Goal: Information Seeking & Learning: Learn about a topic

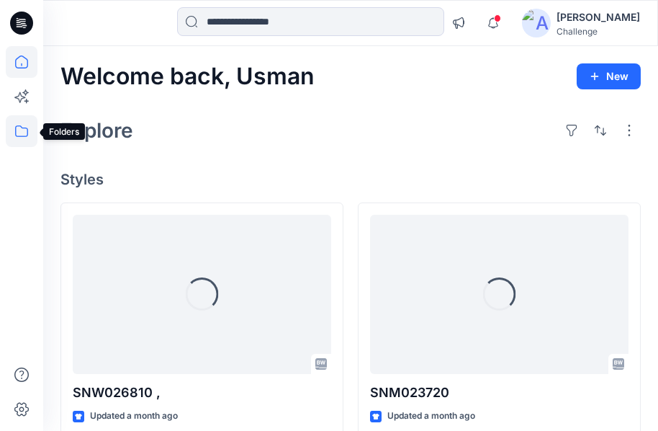
click at [14, 134] on icon at bounding box center [22, 131] width 32 height 32
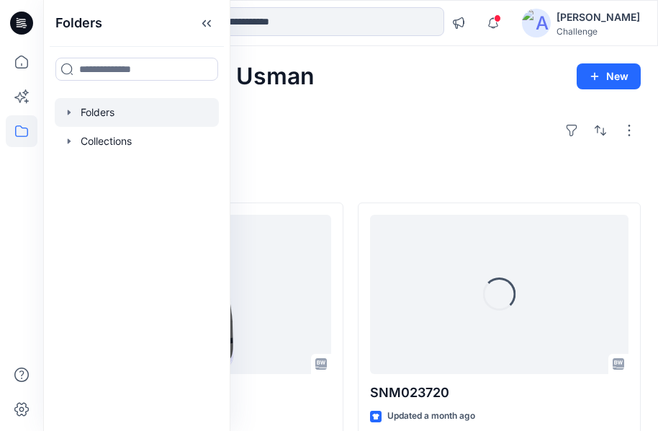
click at [99, 113] on div at bounding box center [137, 112] width 164 height 29
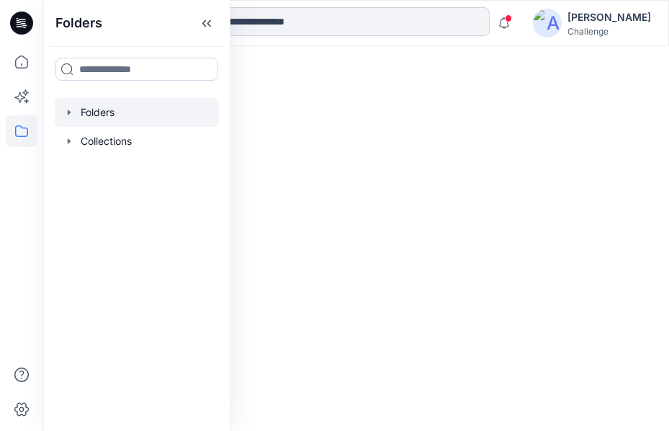
click at [307, 27] on input at bounding box center [340, 21] width 297 height 29
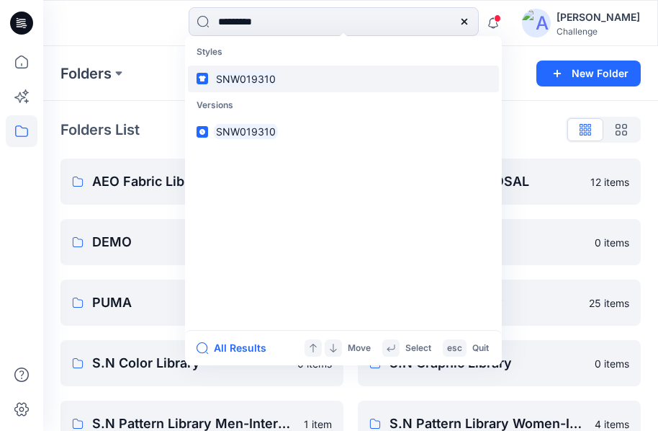
type input "*********"
click at [287, 76] on link "SNW019310" at bounding box center [343, 79] width 311 height 27
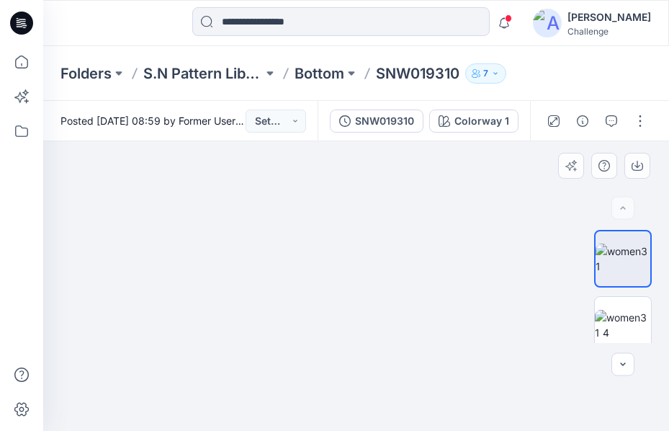
drag, startPoint x: 324, startPoint y: 176, endPoint x: 161, endPoint y: 415, distance: 289.0
click at [161, 415] on img at bounding box center [193, 207] width 1080 height 446
drag, startPoint x: 363, startPoint y: 269, endPoint x: 326, endPoint y: 286, distance: 40.3
click at [326, 286] on img at bounding box center [156, 216] width 1080 height 430
click at [623, 317] on img at bounding box center [623, 325] width 56 height 30
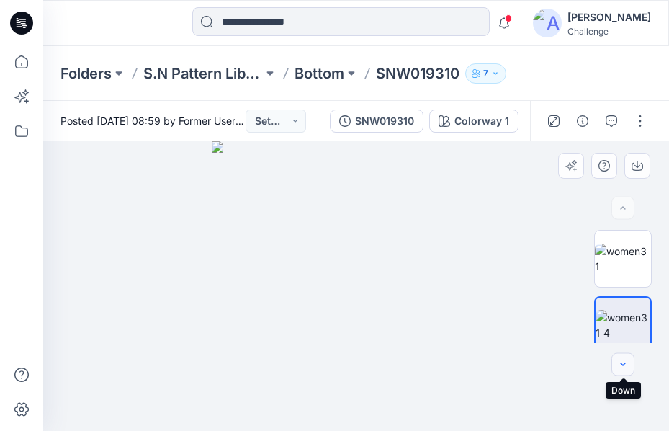
click at [627, 363] on icon "button" at bounding box center [623, 365] width 12 height 12
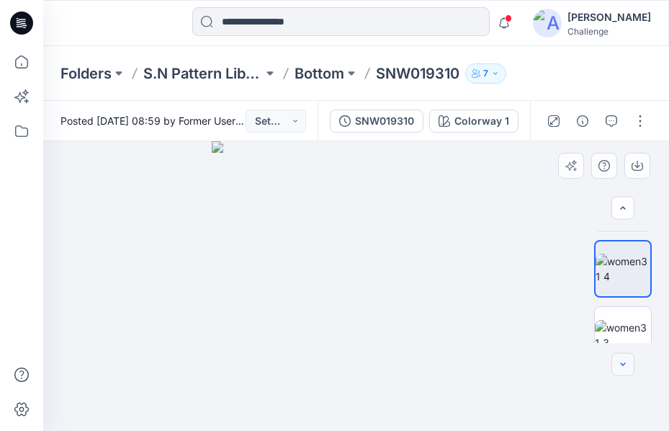
click at [627, 363] on icon "button" at bounding box center [623, 365] width 12 height 12
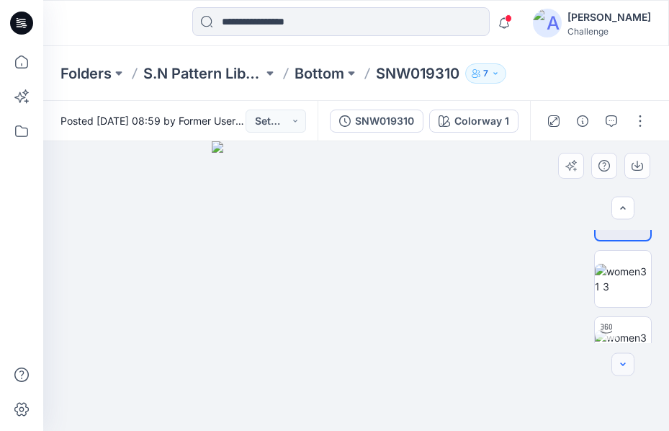
click at [627, 363] on icon "button" at bounding box center [623, 365] width 12 height 12
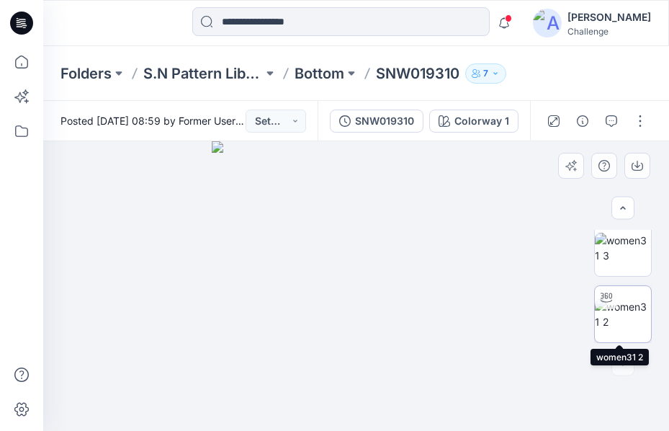
click at [616, 317] on img at bounding box center [623, 314] width 56 height 30
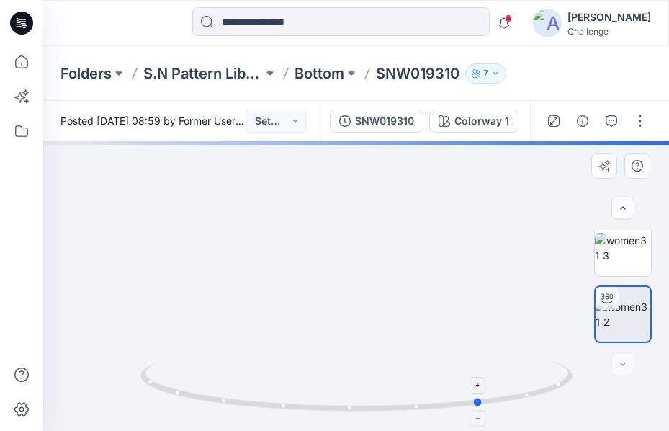
drag, startPoint x: 360, startPoint y: 412, endPoint x: 486, endPoint y: 403, distance: 126.3
click at [486, 403] on icon at bounding box center [358, 388] width 436 height 54
drag, startPoint x: 449, startPoint y: 271, endPoint x: 450, endPoint y: 370, distance: 98.6
click at [450, 370] on div at bounding box center [356, 285] width 626 height 289
drag, startPoint x: 480, startPoint y: 402, endPoint x: 417, endPoint y: 393, distance: 63.2
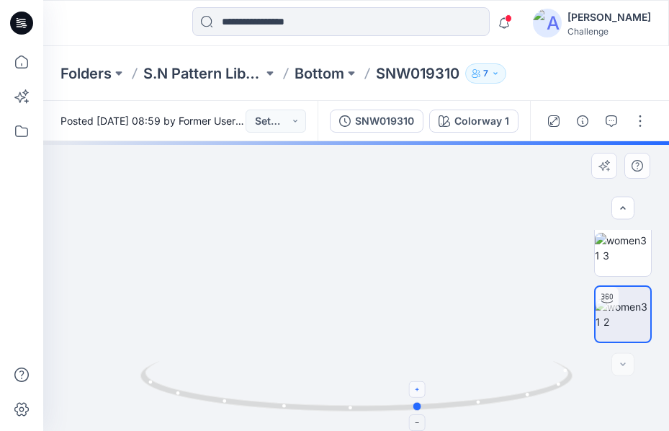
click at [417, 393] on icon at bounding box center [358, 388] width 436 height 54
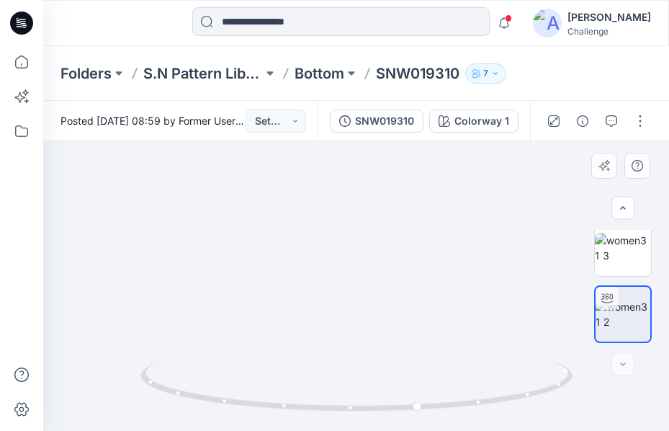
drag, startPoint x: 377, startPoint y: 325, endPoint x: 371, endPoint y: 216, distance: 108.9
click at [371, 216] on img at bounding box center [351, 177] width 1404 height 508
drag, startPoint x: 392, startPoint y: 304, endPoint x: 439, endPoint y: 179, distance: 133.1
click at [439, 179] on img at bounding box center [397, 92] width 1404 height 678
drag, startPoint x: 387, startPoint y: 415, endPoint x: 411, endPoint y: 415, distance: 24.5
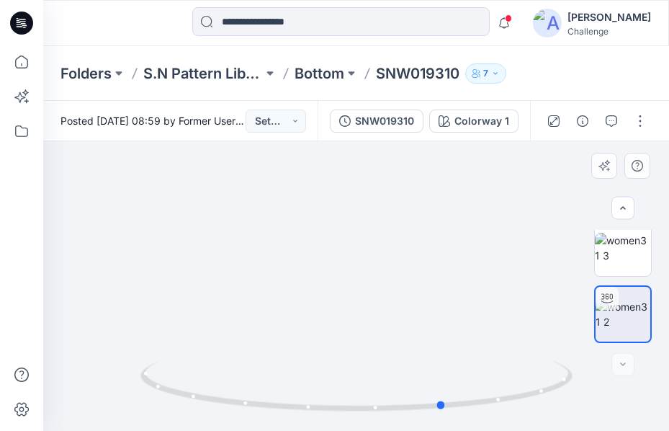
click at [411, 415] on img at bounding box center [356, 396] width 432 height 70
drag, startPoint x: 358, startPoint y: 292, endPoint x: 398, endPoint y: 427, distance: 140.5
click at [398, 427] on div at bounding box center [356, 285] width 626 height 289
drag, startPoint x: 442, startPoint y: 410, endPoint x: 519, endPoint y: 411, distance: 77.1
click at [519, 411] on icon at bounding box center [358, 388] width 436 height 54
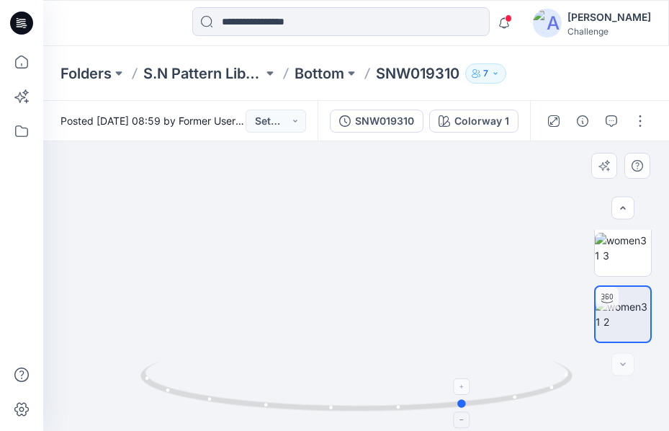
drag, startPoint x: 522, startPoint y: 402, endPoint x: 467, endPoint y: 402, distance: 55.4
click at [467, 402] on icon at bounding box center [358, 388] width 436 height 54
drag, startPoint x: 380, startPoint y: 344, endPoint x: 353, endPoint y: 148, distance: 197.7
click at [353, 148] on img at bounding box center [328, 103] width 1040 height 656
drag, startPoint x: 365, startPoint y: 301, endPoint x: 361, endPoint y: 165, distance: 136.1
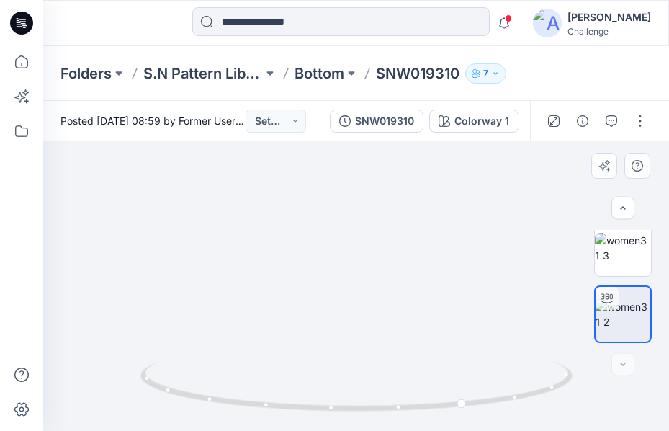
click at [361, 165] on img at bounding box center [324, 35] width 1040 height 792
drag, startPoint x: 389, startPoint y: 369, endPoint x: 400, endPoint y: 104, distance: 265.2
click at [400, 104] on div "Posted [DATE] 08:59 by Former User (Deleted User) Set Status SNW019310 Colorway…" at bounding box center [356, 266] width 626 height 330
drag, startPoint x: 326, startPoint y: 328, endPoint x: 359, endPoint y: 135, distance: 195.7
click at [359, 135] on div "Posted [DATE] 08:59 by Former User (Deleted User) Set Status SNW019310 Colorway…" at bounding box center [356, 266] width 626 height 330
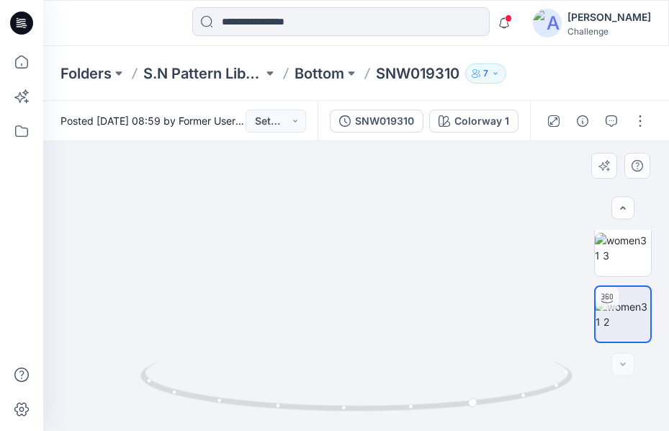
drag, startPoint x: 322, startPoint y: 320, endPoint x: 324, endPoint y: 235, distance: 84.3
drag, startPoint x: 312, startPoint y: 327, endPoint x: 343, endPoint y: 328, distance: 31.7
drag, startPoint x: 343, startPoint y: 328, endPoint x: 368, endPoint y: 333, distance: 25.1
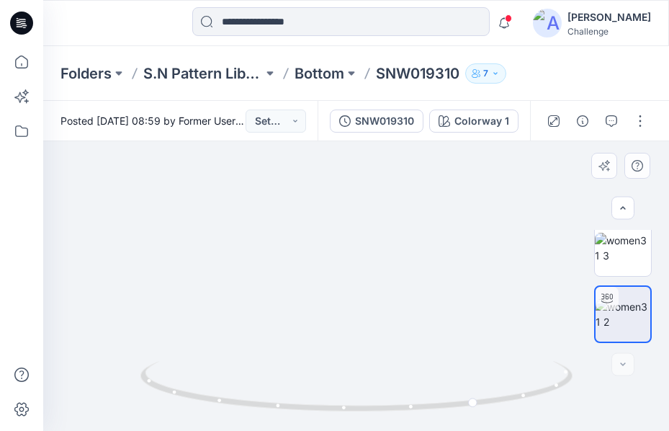
drag, startPoint x: 477, startPoint y: 407, endPoint x: 416, endPoint y: 406, distance: 61.2
click at [416, 406] on icon at bounding box center [358, 388] width 436 height 54
drag, startPoint x: 451, startPoint y: 181, endPoint x: 341, endPoint y: 382, distance: 229.1
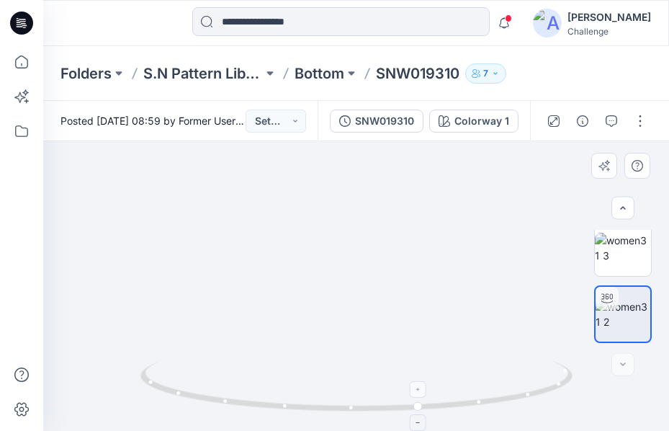
click at [341, 382] on div at bounding box center [356, 285] width 626 height 289
drag, startPoint x: 438, startPoint y: 231, endPoint x: 408, endPoint y: 348, distance: 121.2
click at [404, 430] on html "Notifications Your style SNM023720 is ready [DATE] 13:03 Your style SNM023760 i…" at bounding box center [334, 215] width 669 height 431
drag, startPoint x: 398, startPoint y: 180, endPoint x: 431, endPoint y: 354, distance: 176.7
click at [431, 354] on img at bounding box center [336, 73] width 1404 height 715
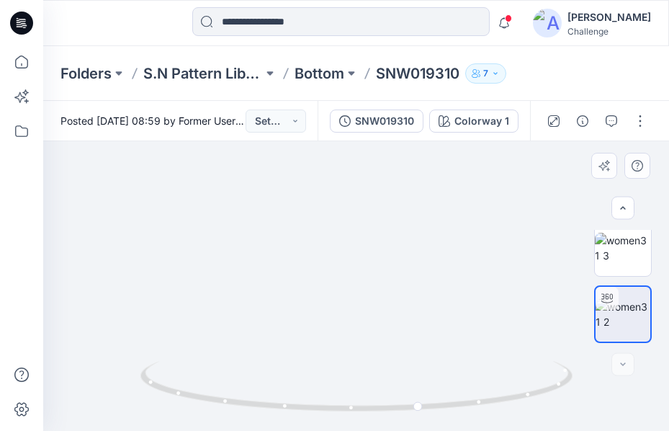
drag, startPoint x: 384, startPoint y: 259, endPoint x: 384, endPoint y: 290, distance: 31.0
click at [384, 290] on img at bounding box center [360, 114] width 1404 height 634
drag, startPoint x: 423, startPoint y: 408, endPoint x: 486, endPoint y: 400, distance: 63.8
click at [486, 400] on icon at bounding box center [358, 388] width 436 height 54
drag, startPoint x: 484, startPoint y: 405, endPoint x: 670, endPoint y: 395, distance: 186.7
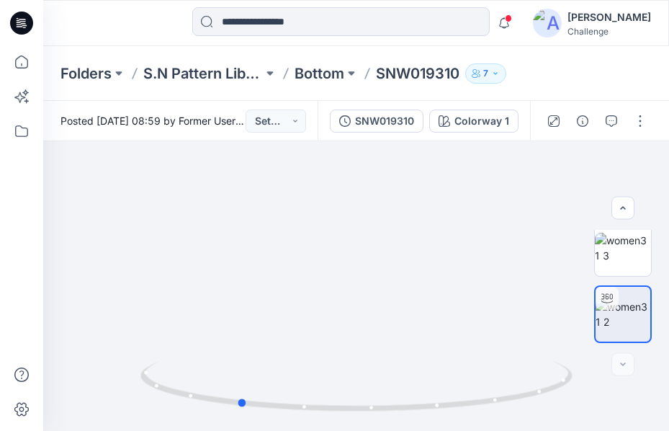
click at [668, 395] on html "Notifications Your style SNM023720 is ready [DATE] 13:03 Your style SNM023760 i…" at bounding box center [334, 215] width 669 height 431
